Goal: Complete application form

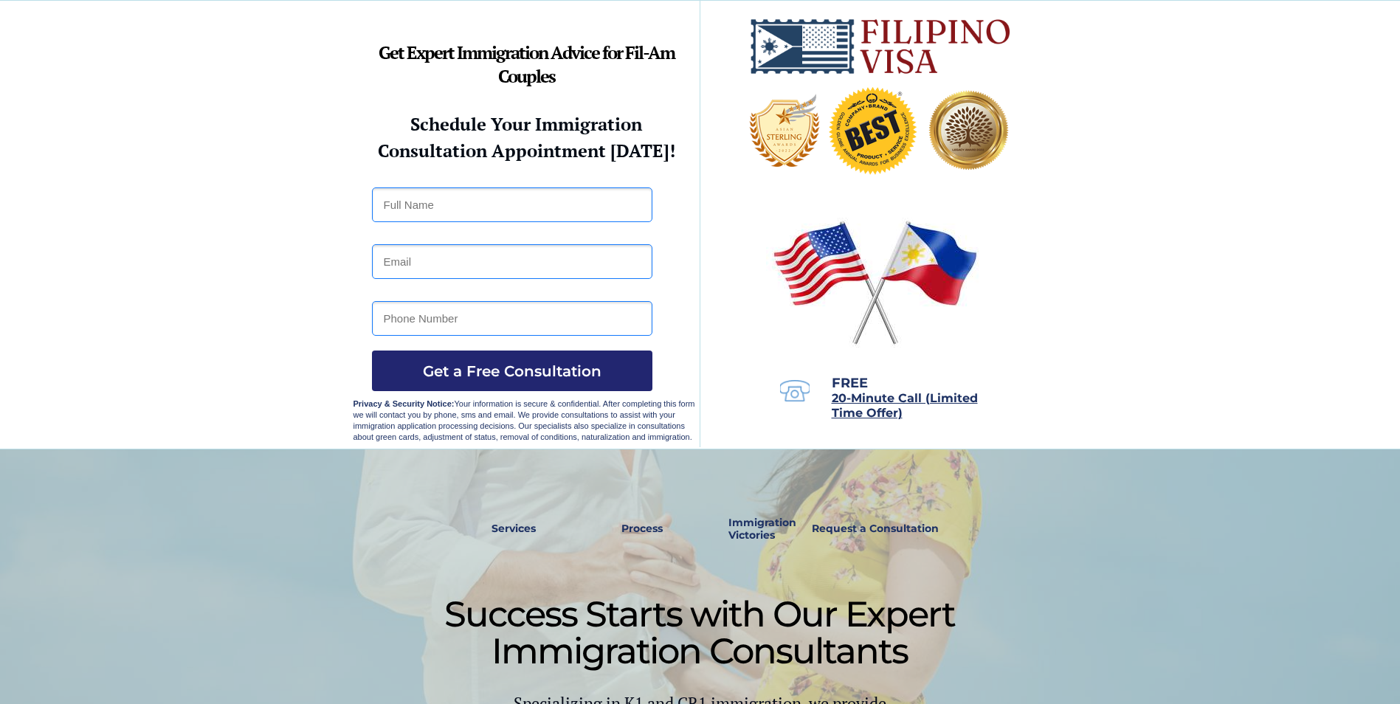
click at [621, 213] on input "text" at bounding box center [512, 204] width 280 height 35
type input "[PERSON_NAME]"
type input "[PERSON_NAME][EMAIL_ADDRESS][DOMAIN_NAME]"
type input "4052487804"
click at [537, 373] on span "Get a Free Consultation" at bounding box center [512, 371] width 280 height 18
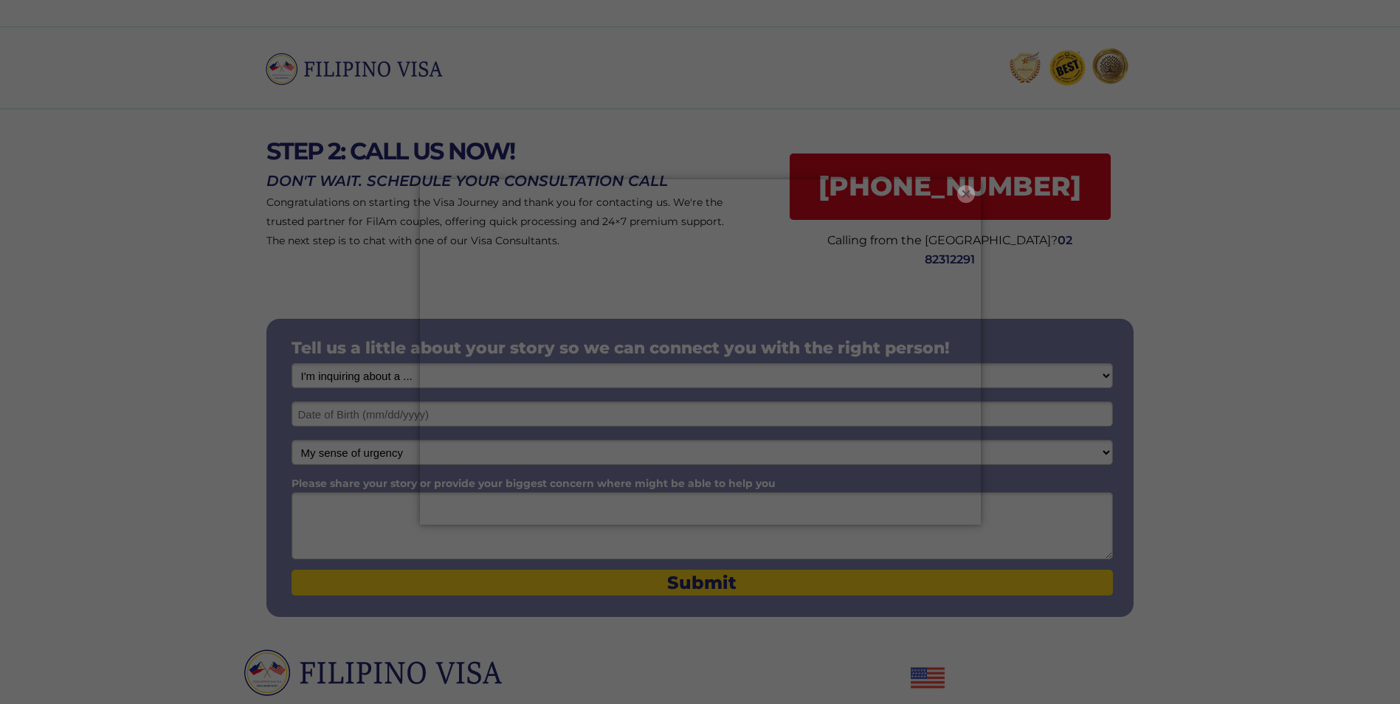
click at [963, 191] on button "×" at bounding box center [966, 194] width 18 height 18
